Goal: Transaction & Acquisition: Purchase product/service

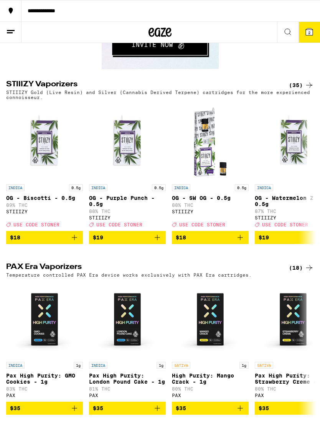
click at [312, 31] on icon at bounding box center [309, 31] width 7 height 7
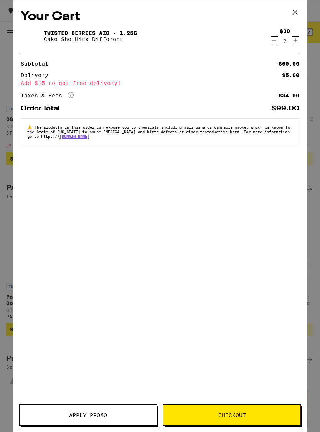
click at [294, 12] on icon at bounding box center [296, 13] width 12 height 12
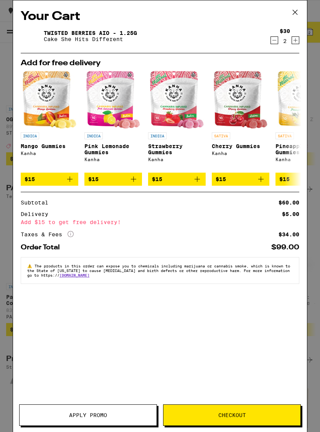
click at [298, 13] on icon at bounding box center [296, 13] width 12 height 12
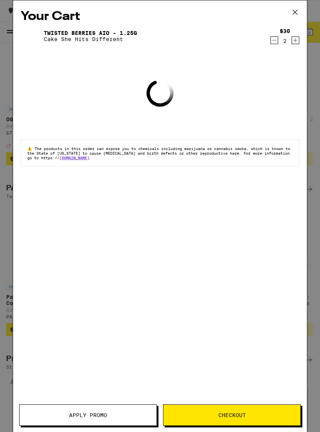
click at [285, 15] on button at bounding box center [295, 12] width 24 height 25
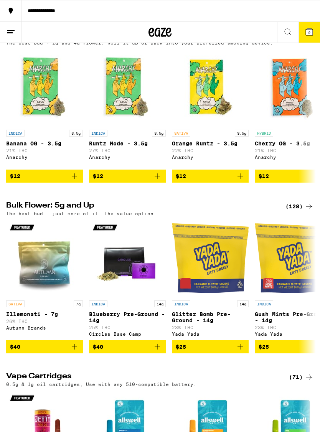
scroll to position [1330, 0]
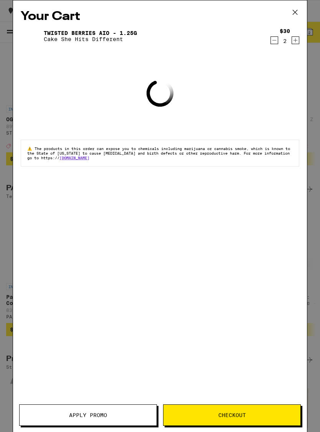
click at [298, 12] on icon at bounding box center [296, 13] width 12 height 12
